Goal: Task Accomplishment & Management: Use online tool/utility

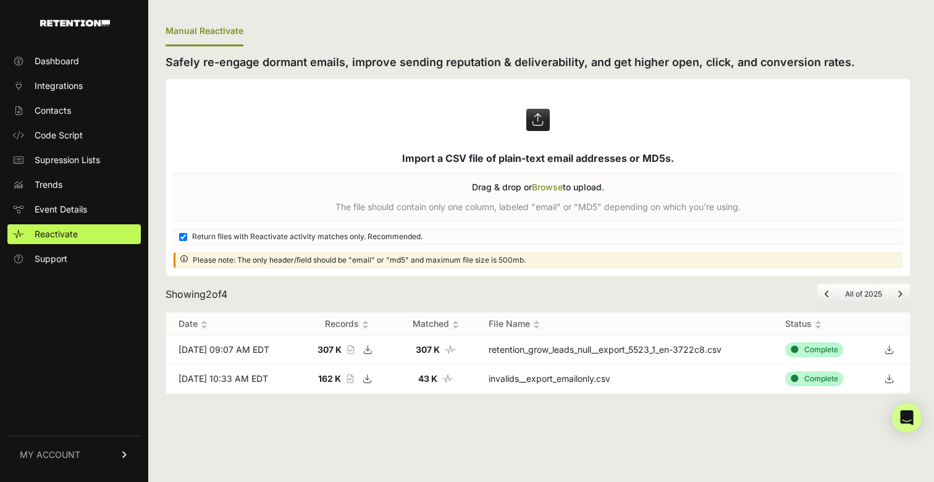
click at [552, 186] on label at bounding box center [538, 177] width 744 height 196
click at [0, 0] on input "file" at bounding box center [0, 0] width 0 height 0
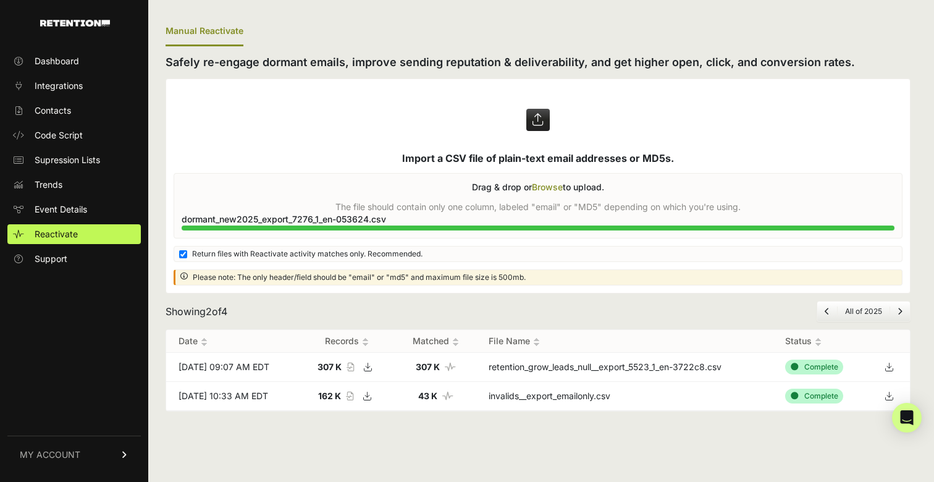
click at [546, 184] on label at bounding box center [538, 186] width 744 height 214
click at [0, 0] on input "file" at bounding box center [0, 0] width 0 height 0
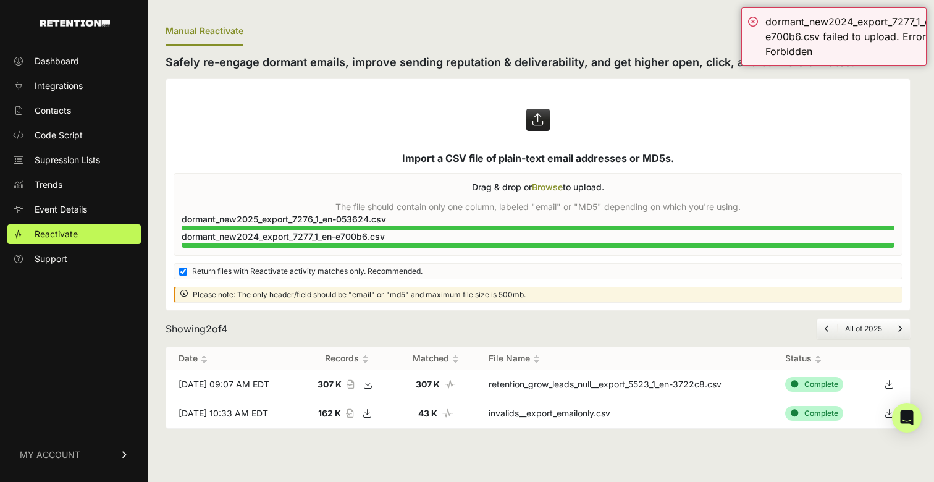
click at [552, 188] on label at bounding box center [538, 194] width 744 height 231
click at [0, 0] on input "file" at bounding box center [0, 0] width 0 height 0
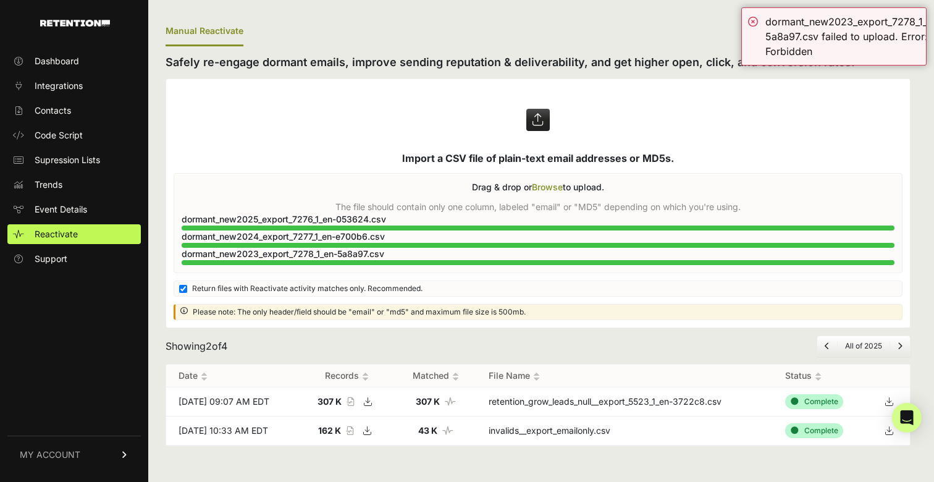
click at [538, 184] on label at bounding box center [538, 203] width 744 height 248
click at [0, 0] on input "file" at bounding box center [0, 0] width 0 height 0
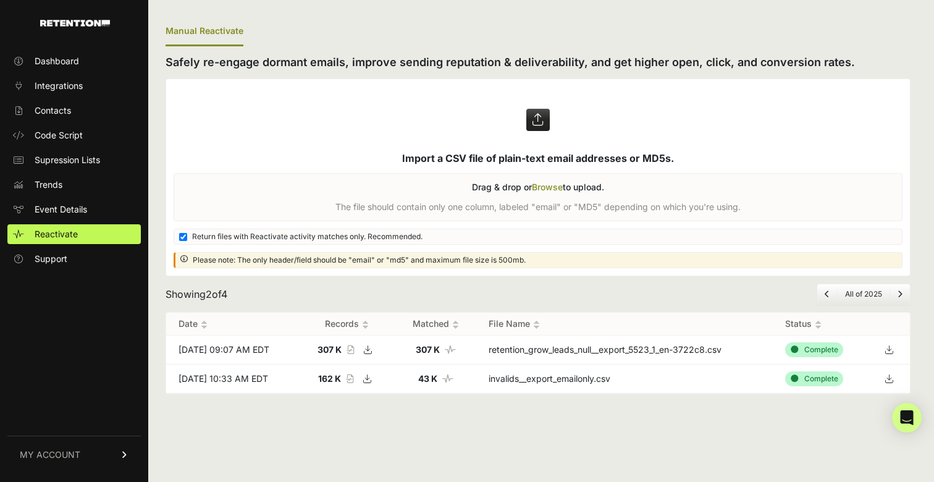
click at [534, 186] on label at bounding box center [538, 177] width 744 height 196
click at [0, 0] on input "file" at bounding box center [0, 0] width 0 height 0
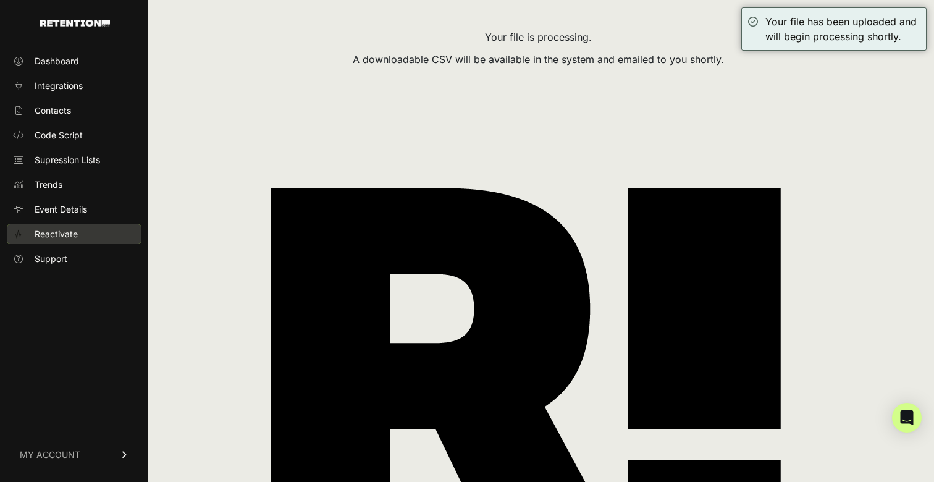
click at [58, 234] on span "Reactivate" at bounding box center [56, 234] width 43 height 12
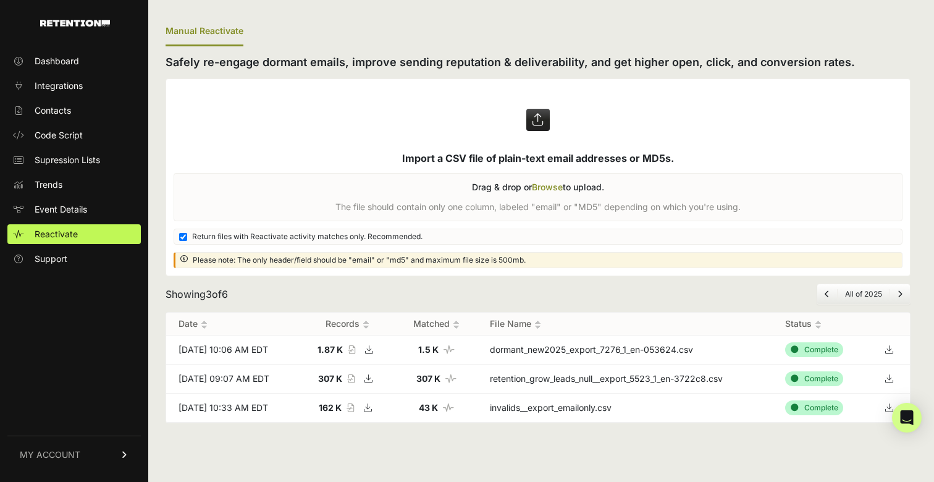
click at [547, 188] on label at bounding box center [538, 177] width 744 height 196
click at [0, 0] on input "file" at bounding box center [0, 0] width 0 height 0
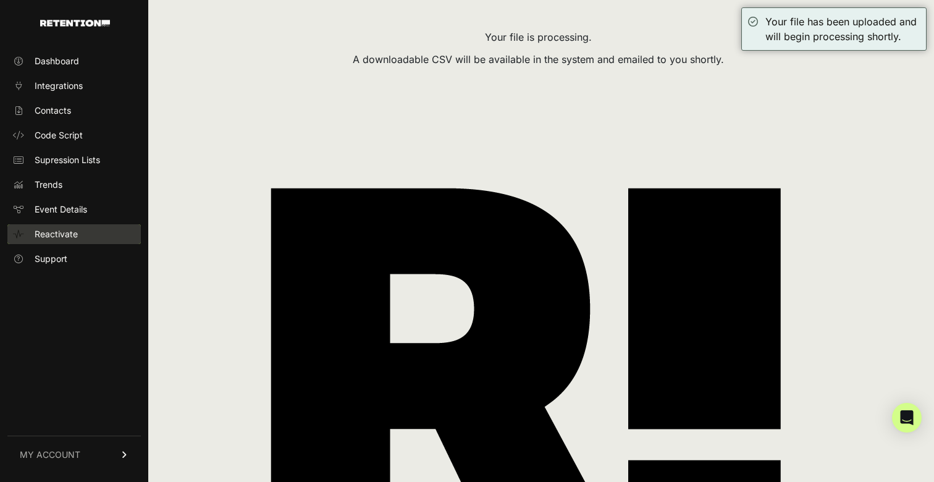
click at [56, 235] on span "Reactivate" at bounding box center [56, 234] width 43 height 12
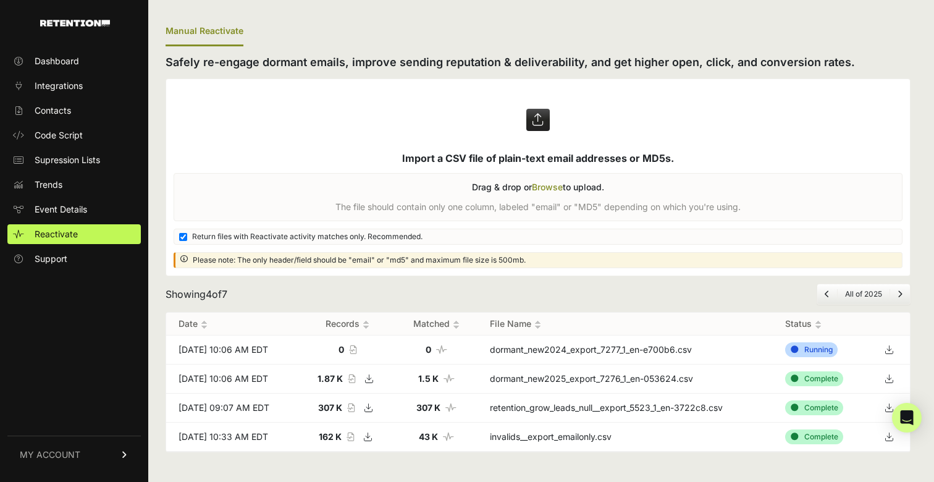
click at [547, 187] on label at bounding box center [538, 177] width 744 height 196
click at [0, 0] on input "file" at bounding box center [0, 0] width 0 height 0
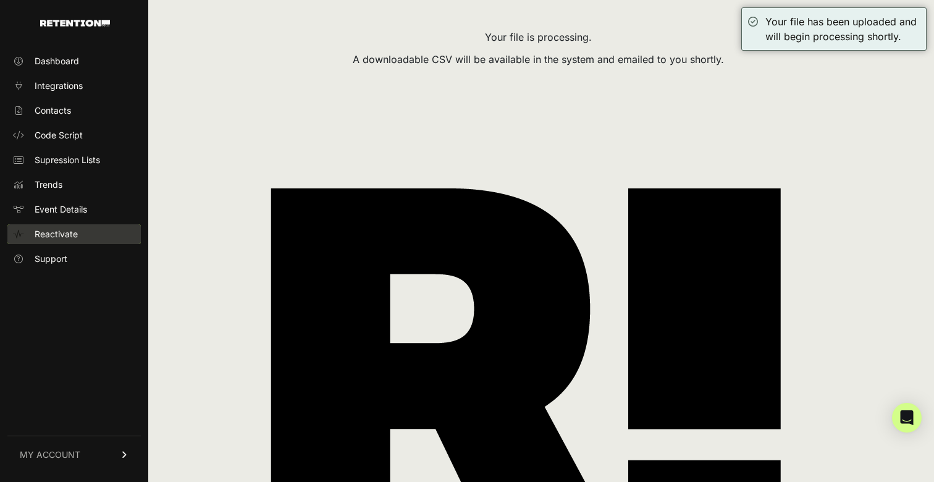
click at [49, 240] on span "Reactivate" at bounding box center [56, 234] width 43 height 12
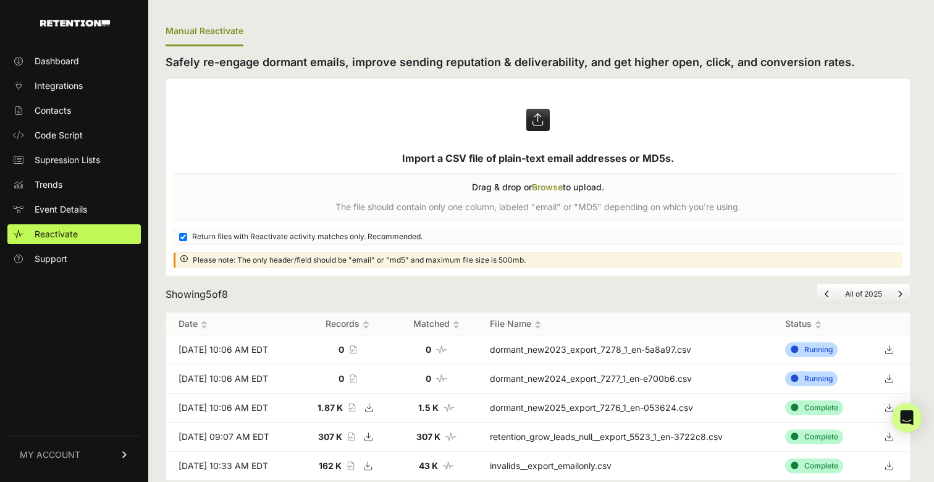
click at [547, 189] on label at bounding box center [538, 177] width 744 height 196
click at [0, 0] on input "file" at bounding box center [0, 0] width 0 height 0
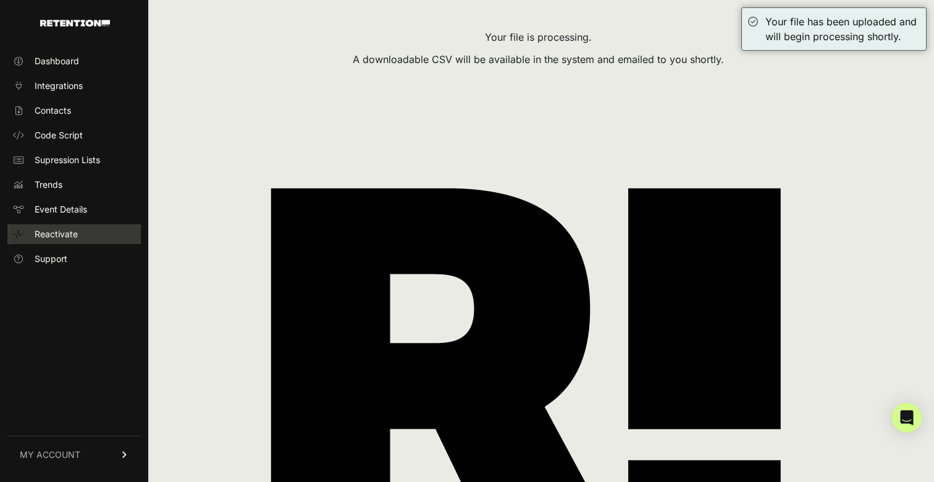
click at [57, 238] on span "Reactivate" at bounding box center [56, 234] width 43 height 12
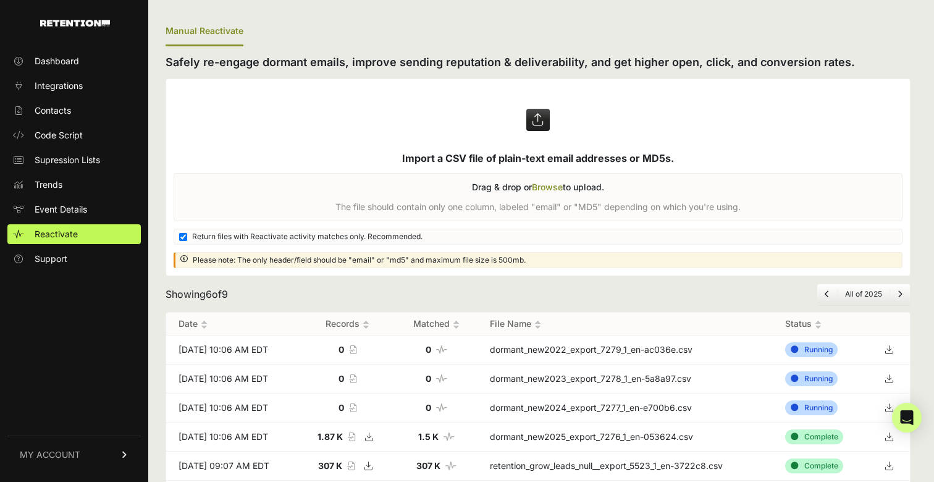
click at [544, 187] on label at bounding box center [538, 177] width 744 height 196
click at [0, 0] on input "file" at bounding box center [0, 0] width 0 height 0
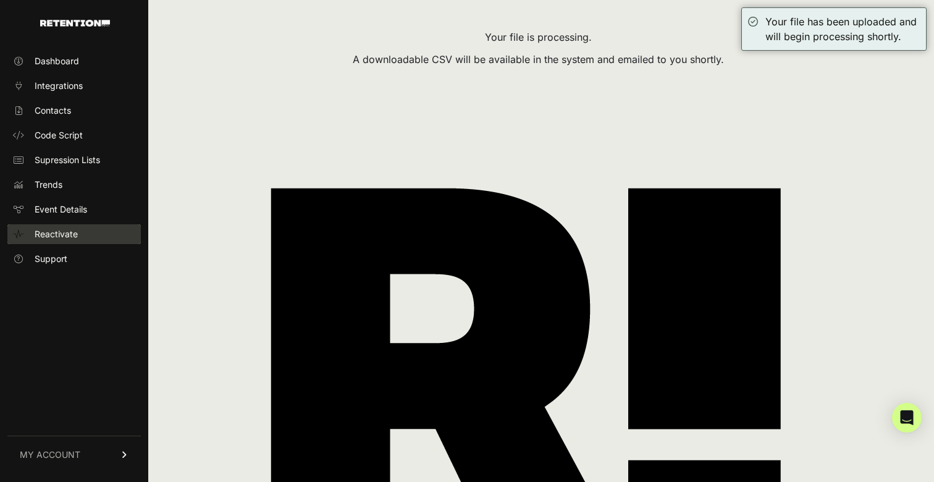
click at [83, 230] on link "Reactivate" at bounding box center [73, 234] width 133 height 20
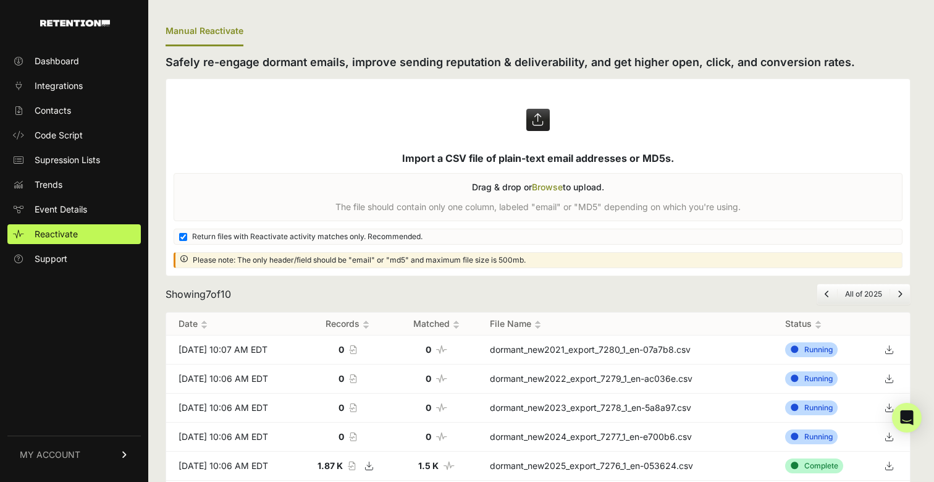
click at [546, 183] on label at bounding box center [538, 177] width 744 height 196
click at [0, 0] on input "file" at bounding box center [0, 0] width 0 height 0
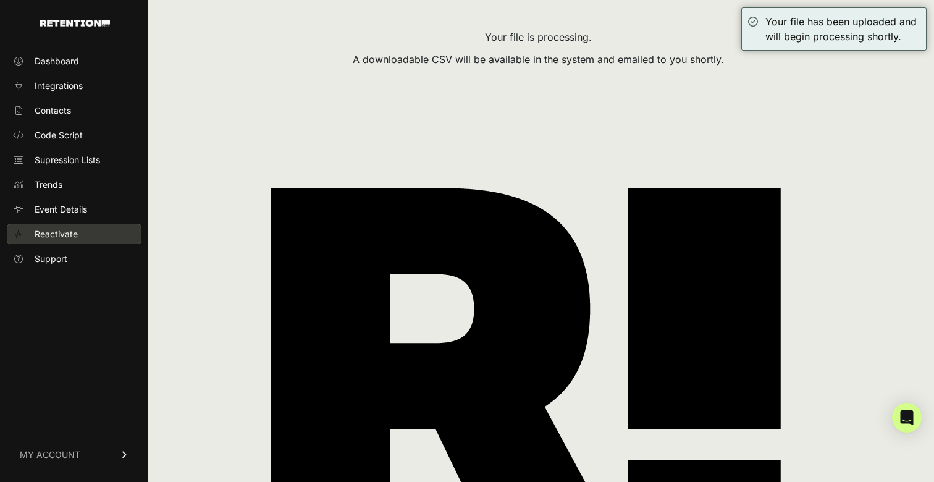
click at [44, 239] on span "Reactivate" at bounding box center [56, 234] width 43 height 12
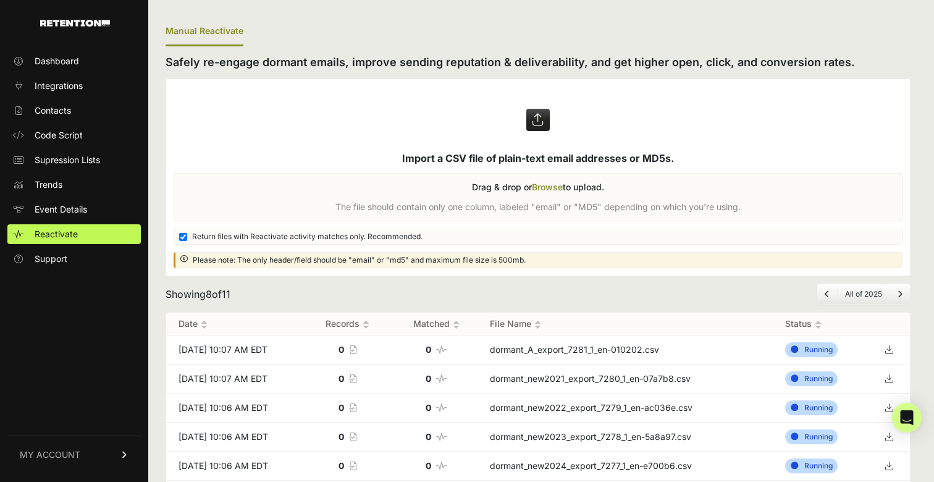
click at [547, 192] on label at bounding box center [538, 177] width 744 height 196
click at [0, 0] on input "file" at bounding box center [0, 0] width 0 height 0
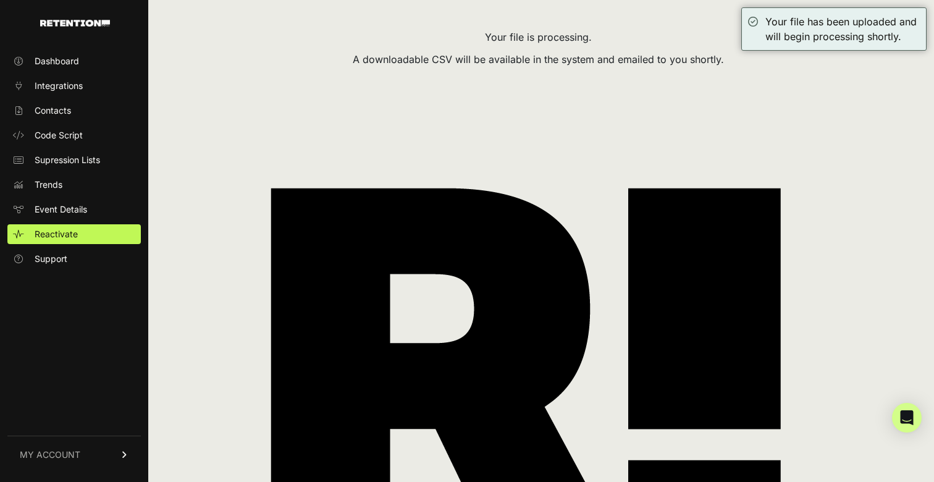
scroll to position [20, 0]
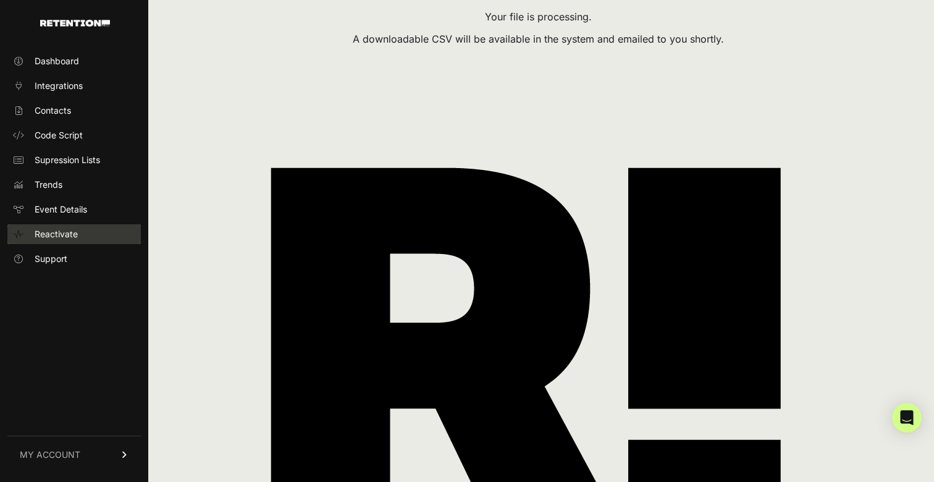
click at [64, 234] on span "Reactivate" at bounding box center [56, 234] width 43 height 12
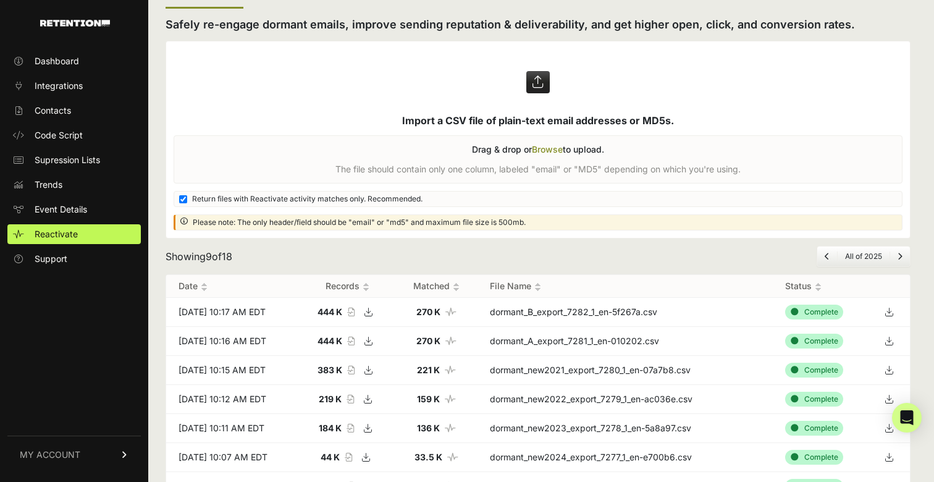
scroll to position [140, 0]
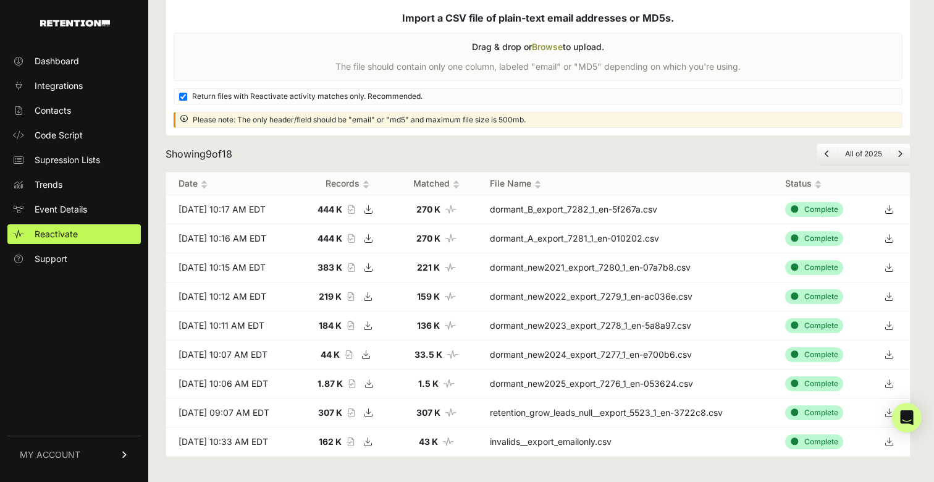
click at [901, 154] on icon "Next" at bounding box center [900, 153] width 5 height 7
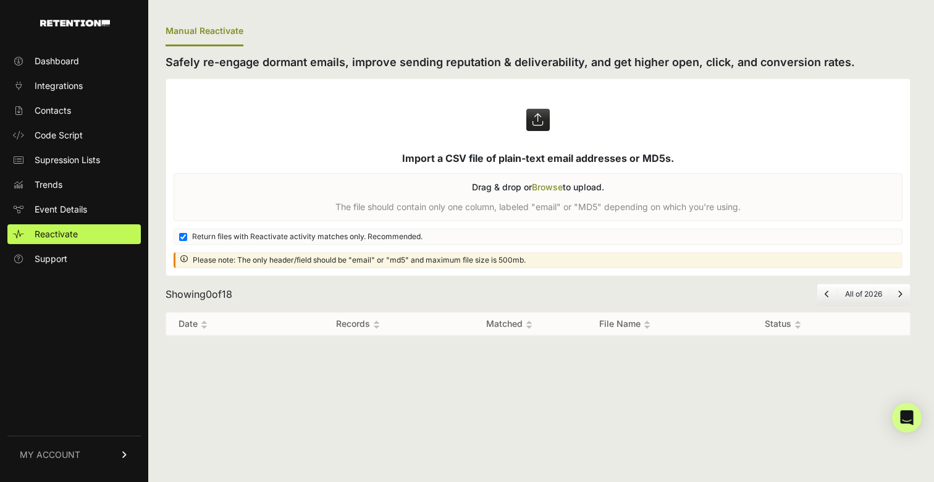
click at [825, 293] on icon "Previous" at bounding box center [827, 293] width 5 height 7
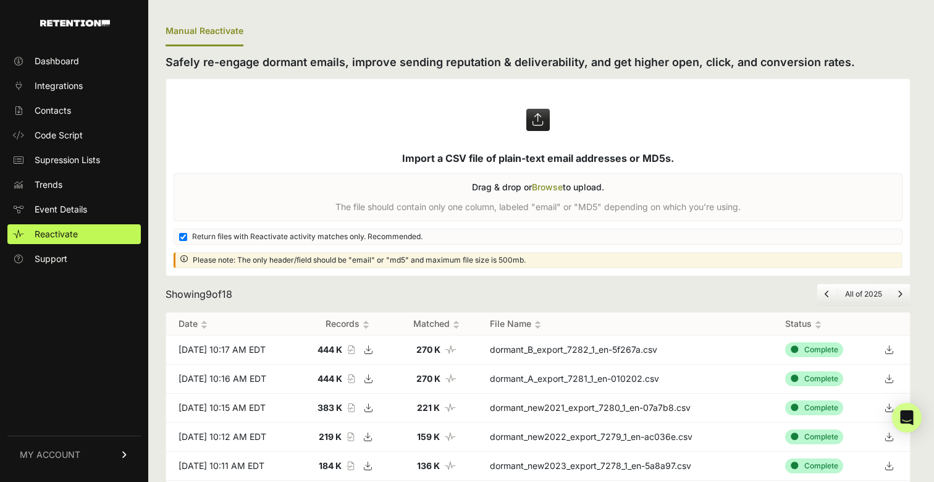
scroll to position [140, 0]
